Goal: Task Accomplishment & Management: Use online tool/utility

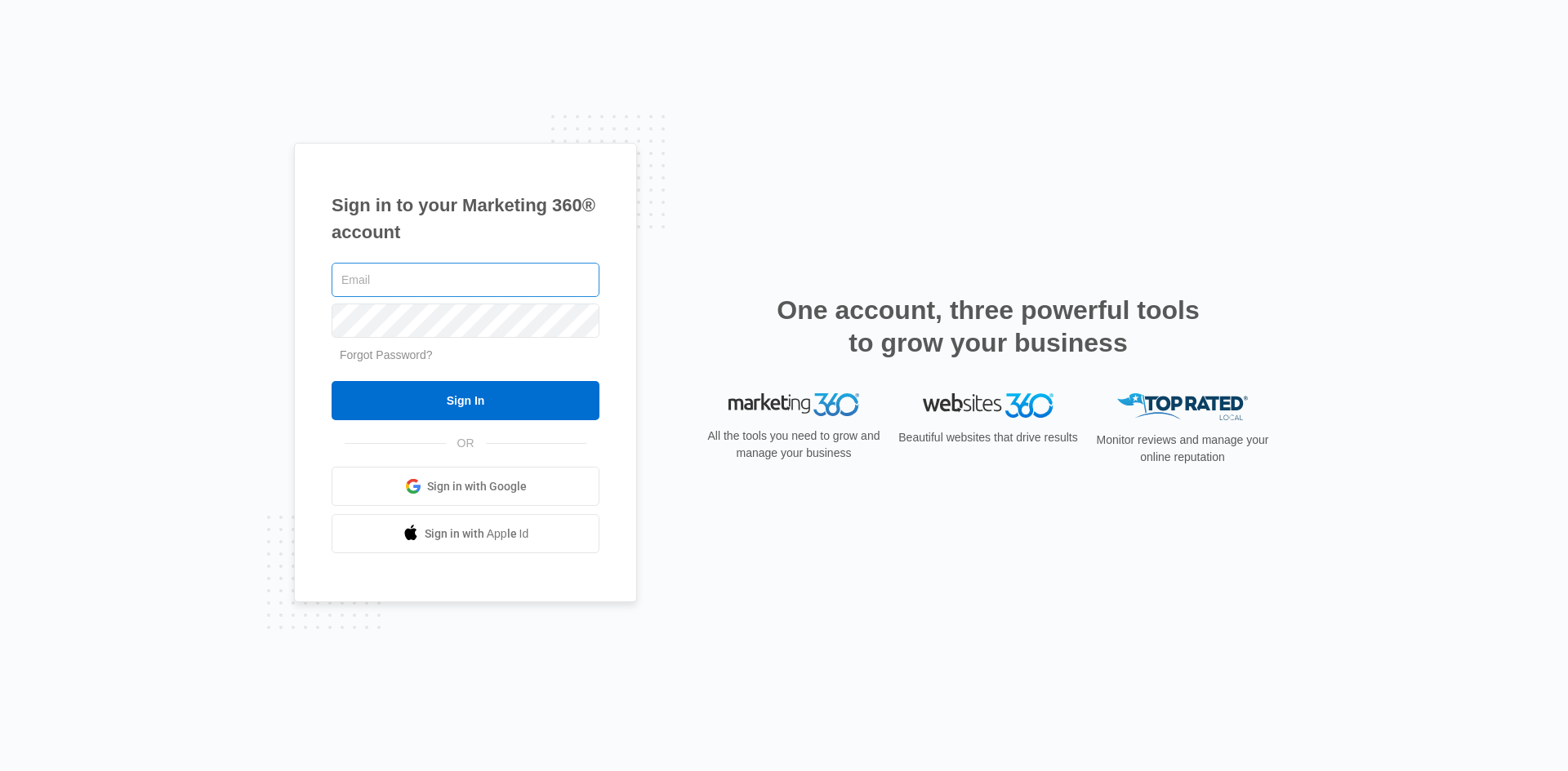
click at [400, 275] on input "text" at bounding box center [466, 279] width 268 height 34
type input "[PERSON_NAME][EMAIL_ADDRESS][PERSON_NAME][DOMAIN_NAME]"
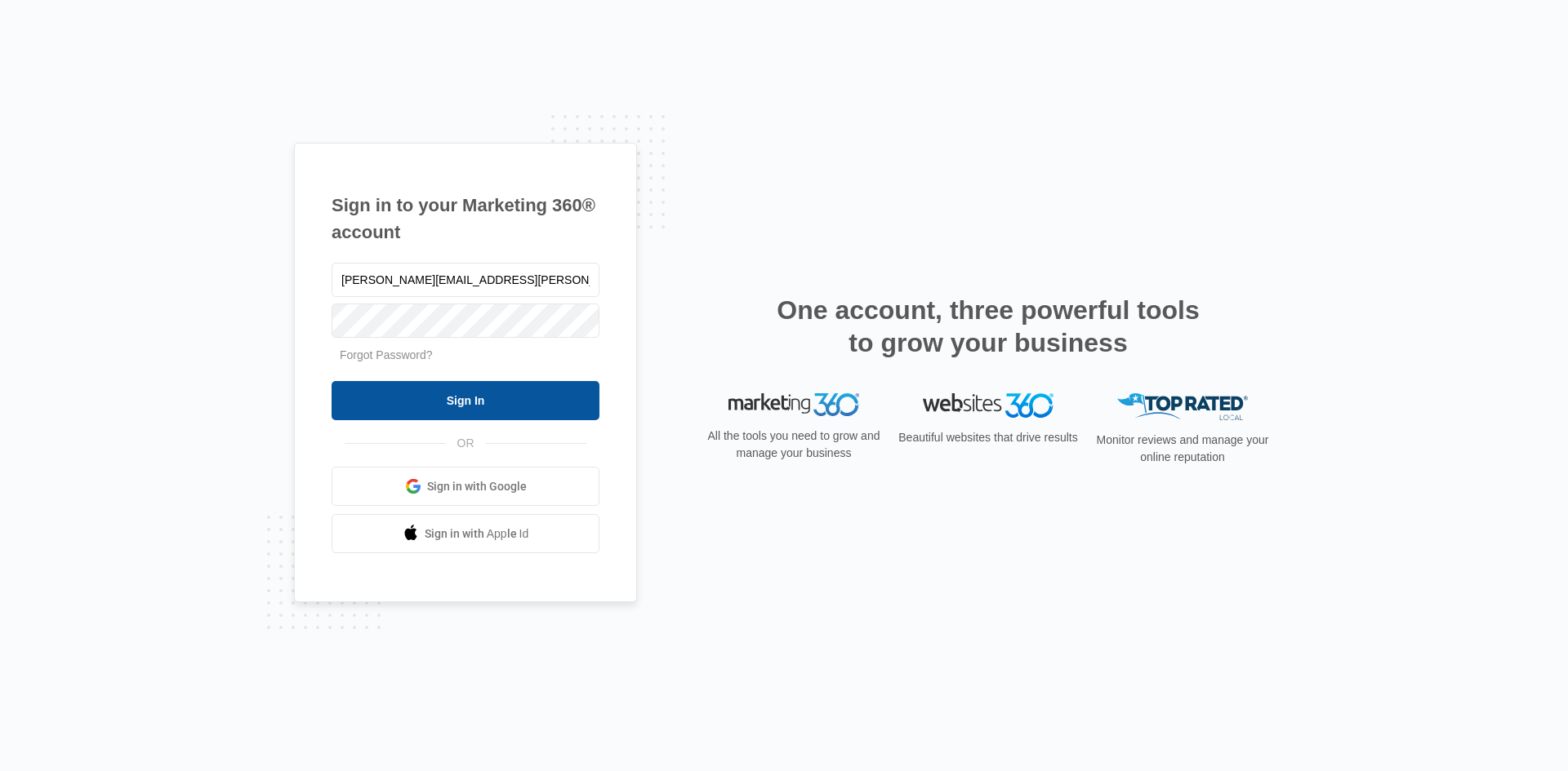
click at [432, 405] on input "Sign In" at bounding box center [466, 400] width 268 height 39
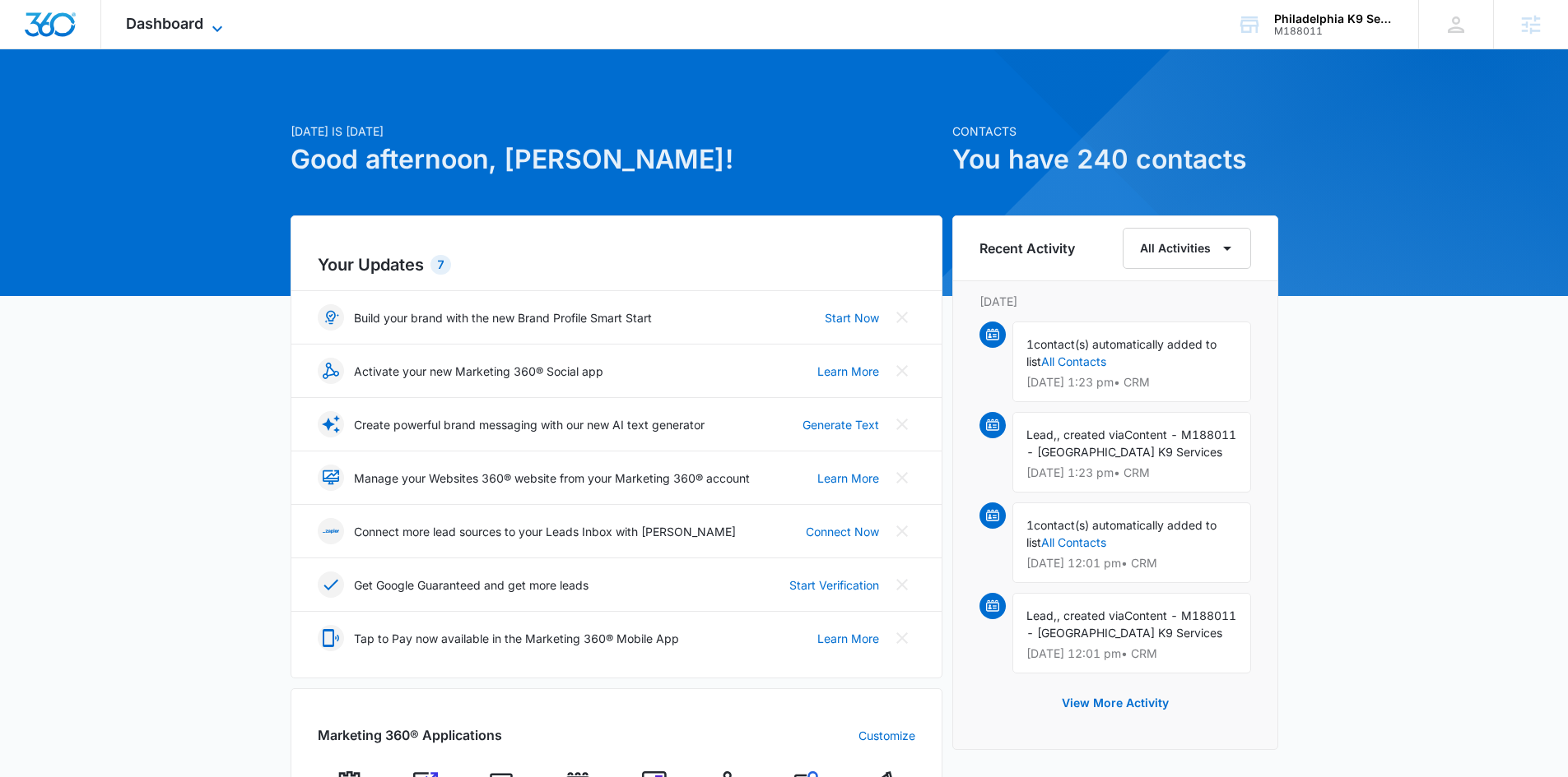
click at [155, 16] on span "Dashboard" at bounding box center [165, 24] width 77 height 18
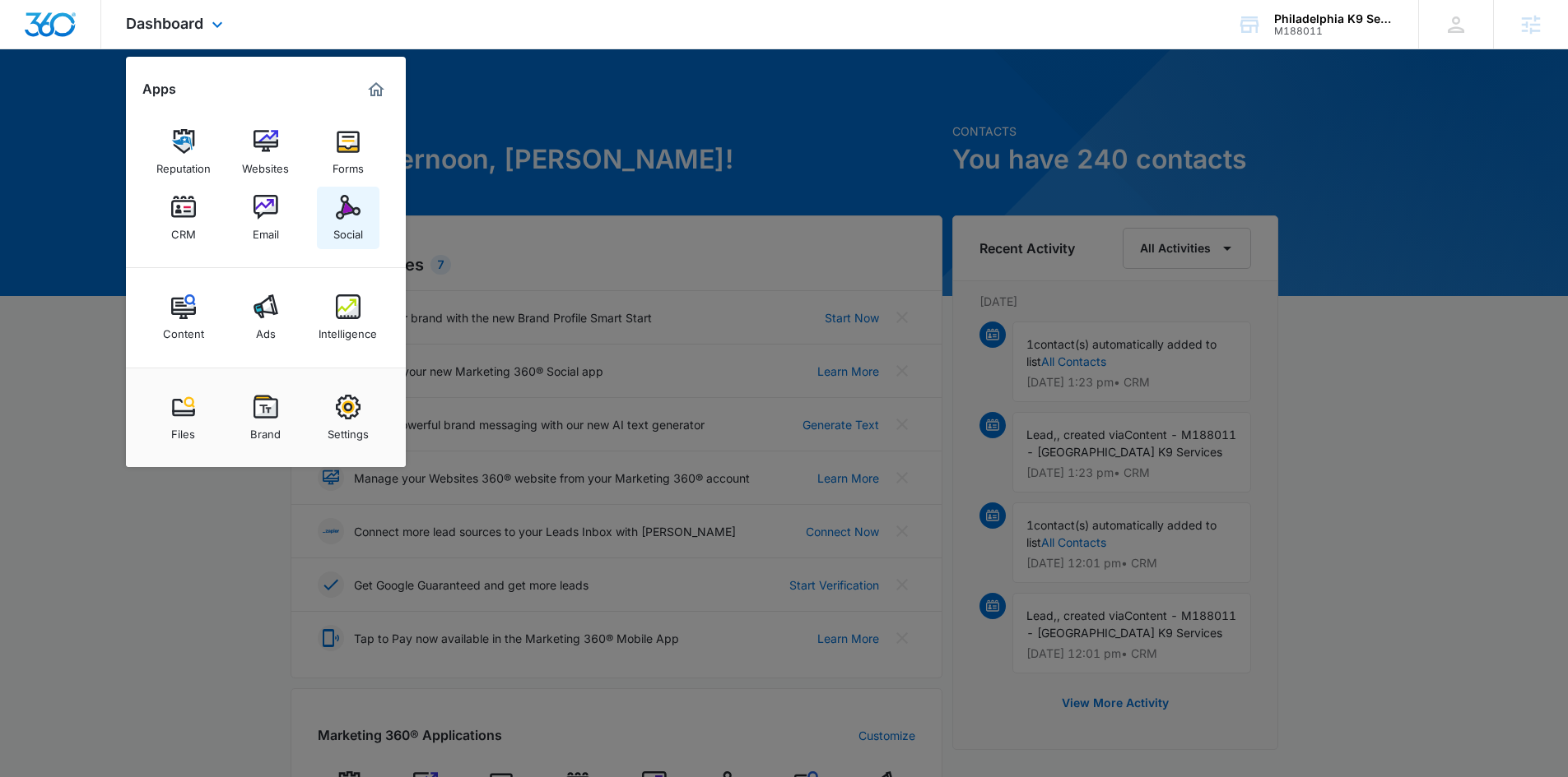
click at [357, 218] on img at bounding box center [348, 207] width 25 height 25
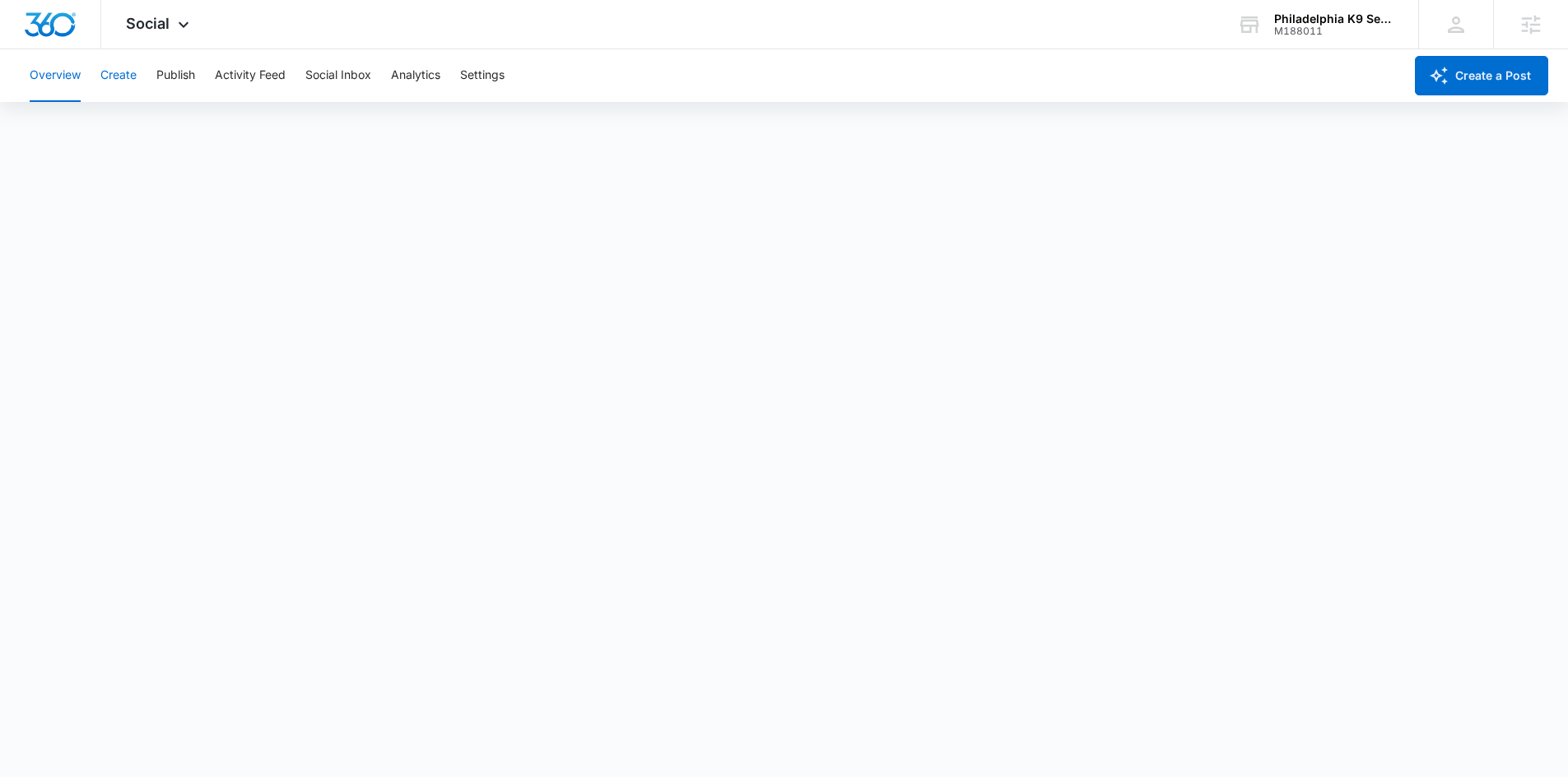
click at [122, 78] on button "Create" at bounding box center [118, 75] width 36 height 53
click at [153, 110] on button "Approvals" at bounding box center [161, 125] width 55 height 46
